Goal: Task Accomplishment & Management: Use online tool/utility

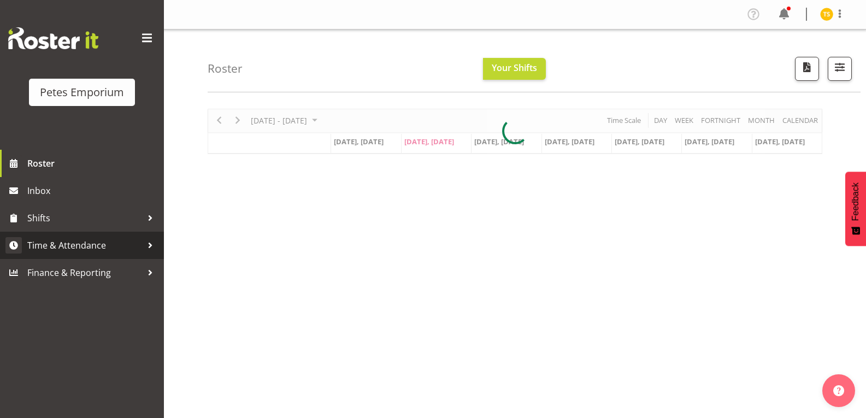
click at [56, 246] on span "Time & Attendance" at bounding box center [84, 245] width 115 height 16
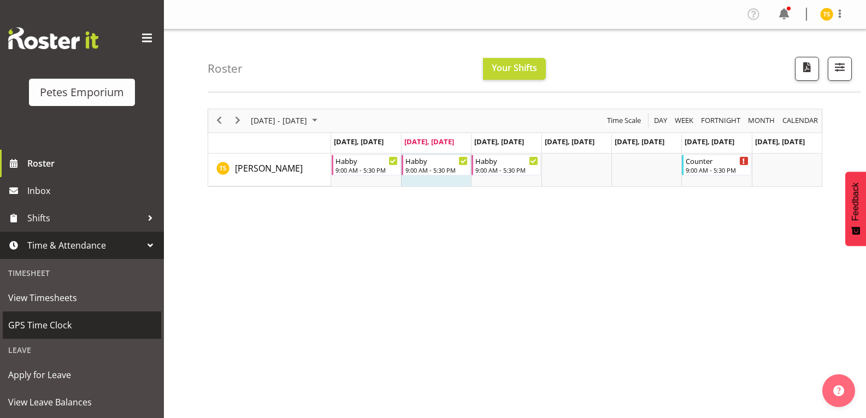
click at [71, 318] on span "GPS Time Clock" at bounding box center [81, 325] width 147 height 16
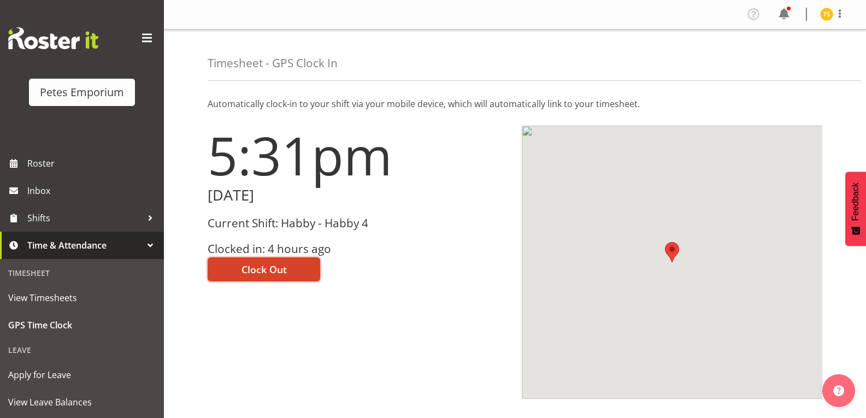
click at [271, 272] on span "Clock Out" at bounding box center [263, 269] width 45 height 14
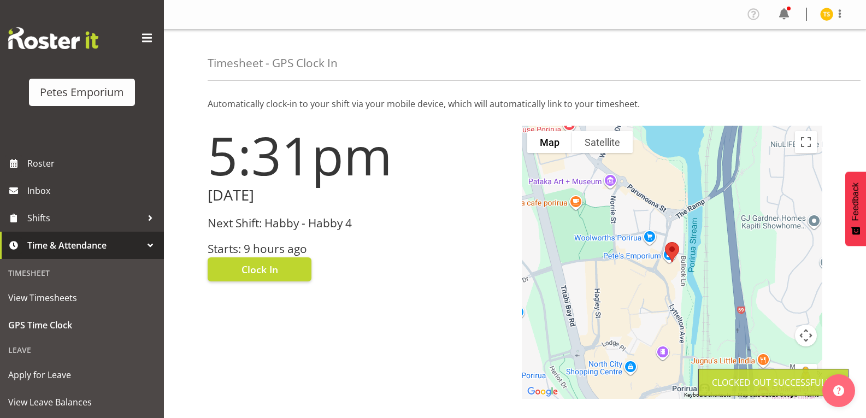
click at [821, 13] on img at bounding box center [826, 14] width 13 height 13
click at [789, 56] on link "Log Out" at bounding box center [793, 58] width 105 height 20
